Goal: Transaction & Acquisition: Purchase product/service

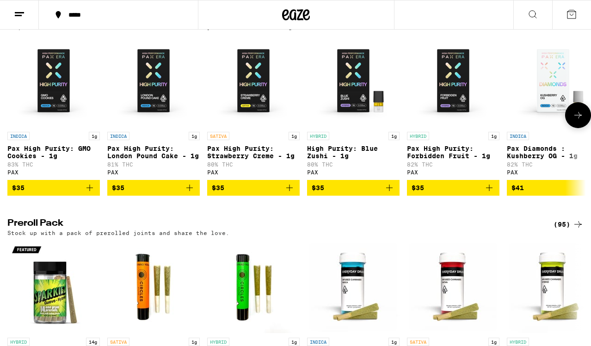
scroll to position [1866, 0]
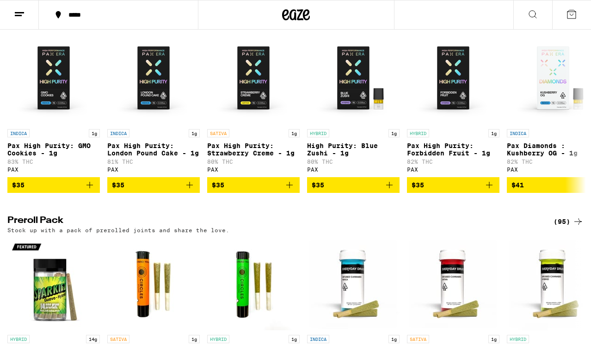
click at [562, 21] on div "(18)" at bounding box center [568, 15] width 30 height 11
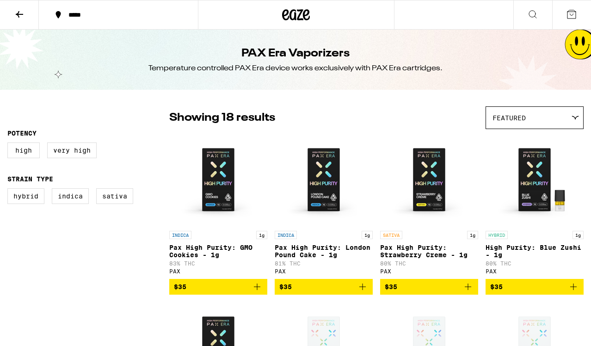
click at [23, 16] on icon at bounding box center [19, 14] width 11 height 11
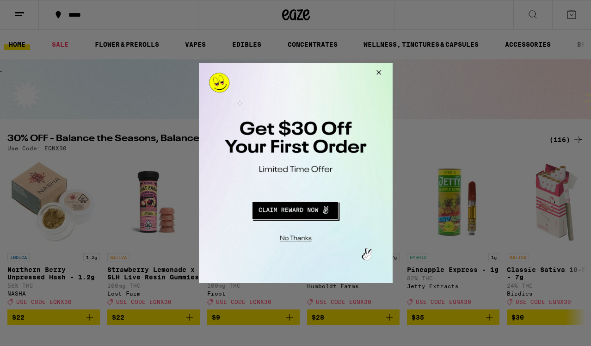
click at [378, 74] on button "Close Modal" at bounding box center [376, 74] width 25 height 22
